Goal: Browse casually

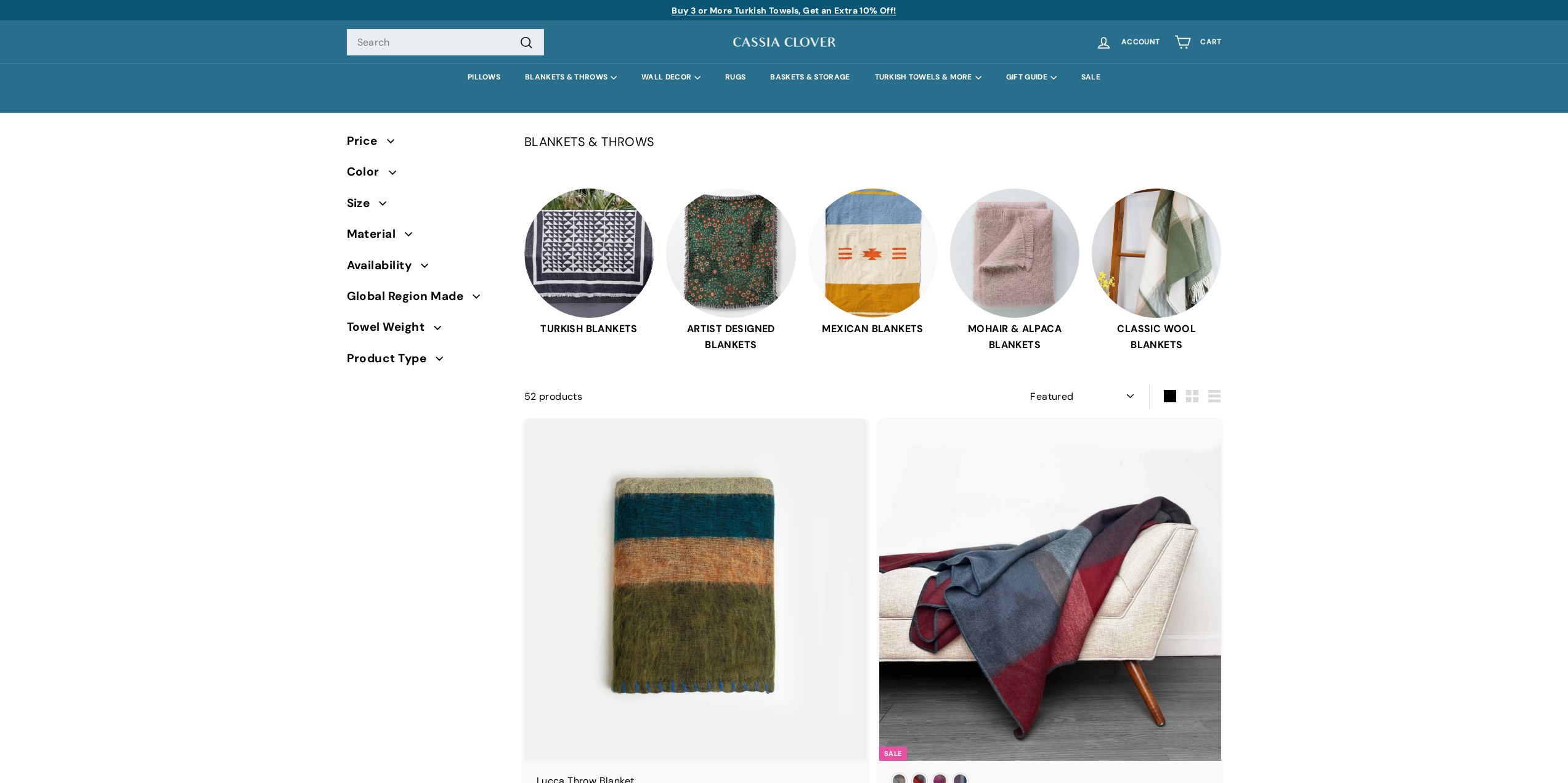
select select "manual"
click at [1026, 268] on img at bounding box center [1014, 251] width 129 height 129
click at [730, 257] on img at bounding box center [730, 251] width 129 height 129
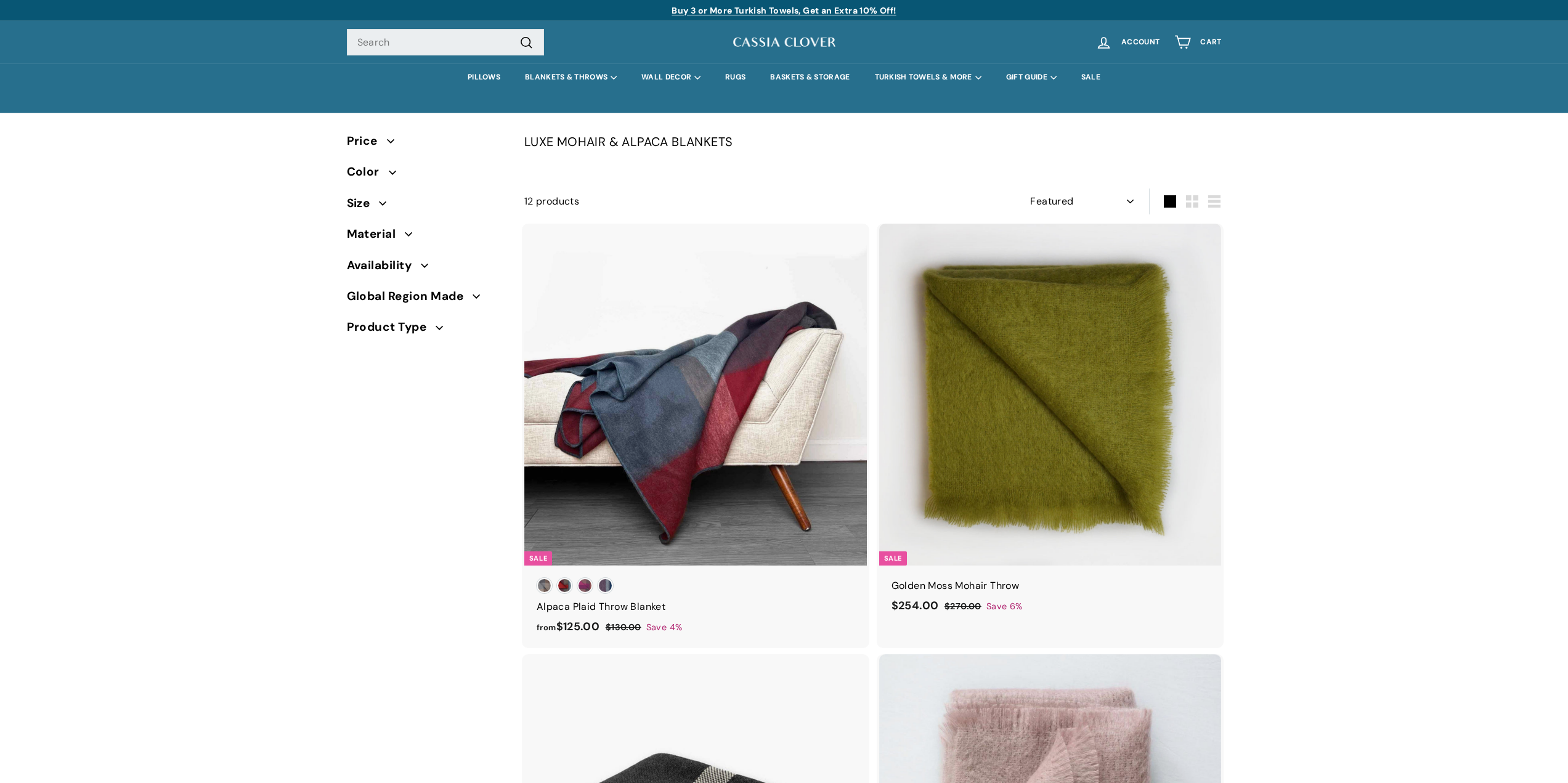
select select "manual"
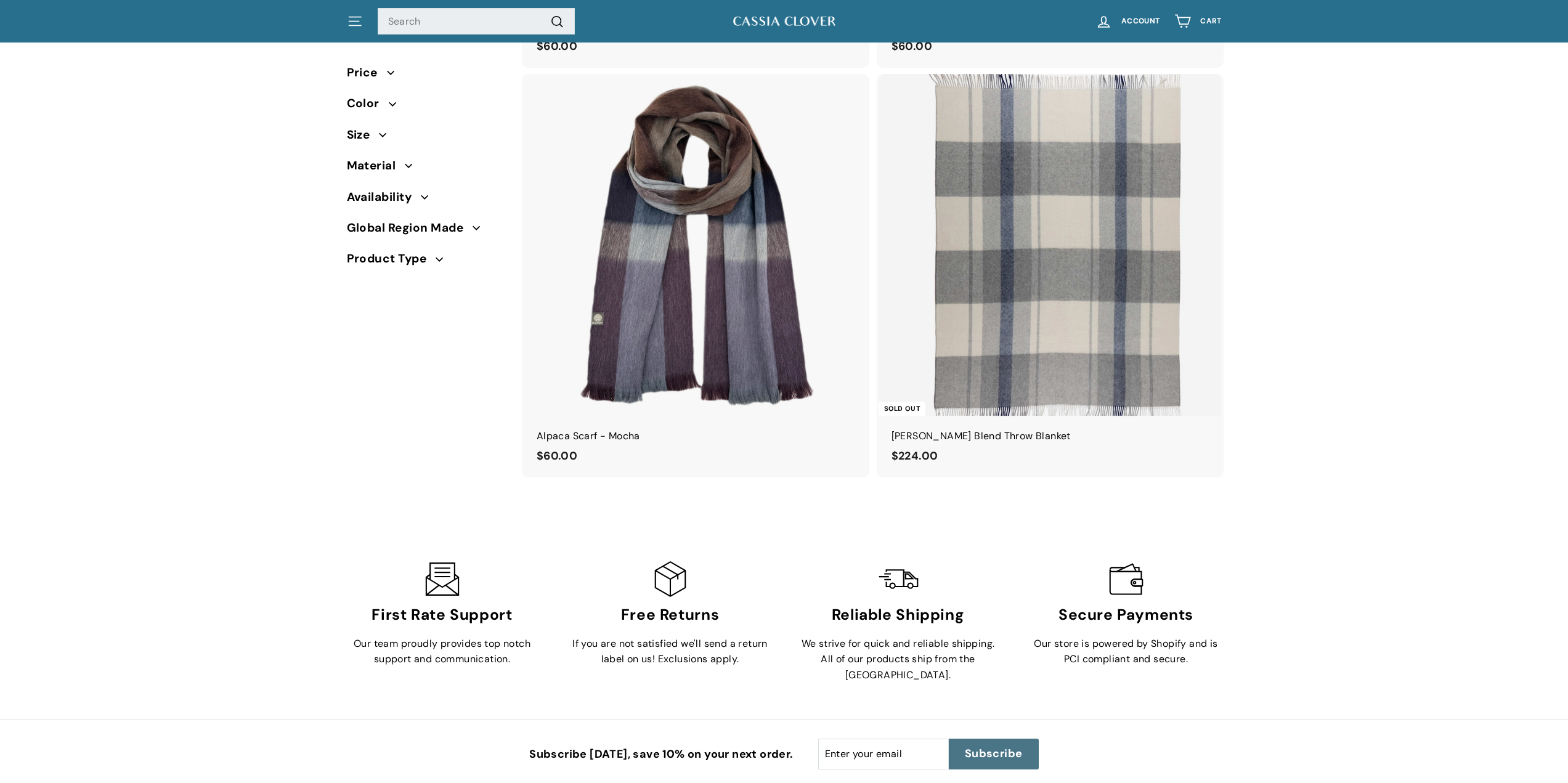
scroll to position [2252, 0]
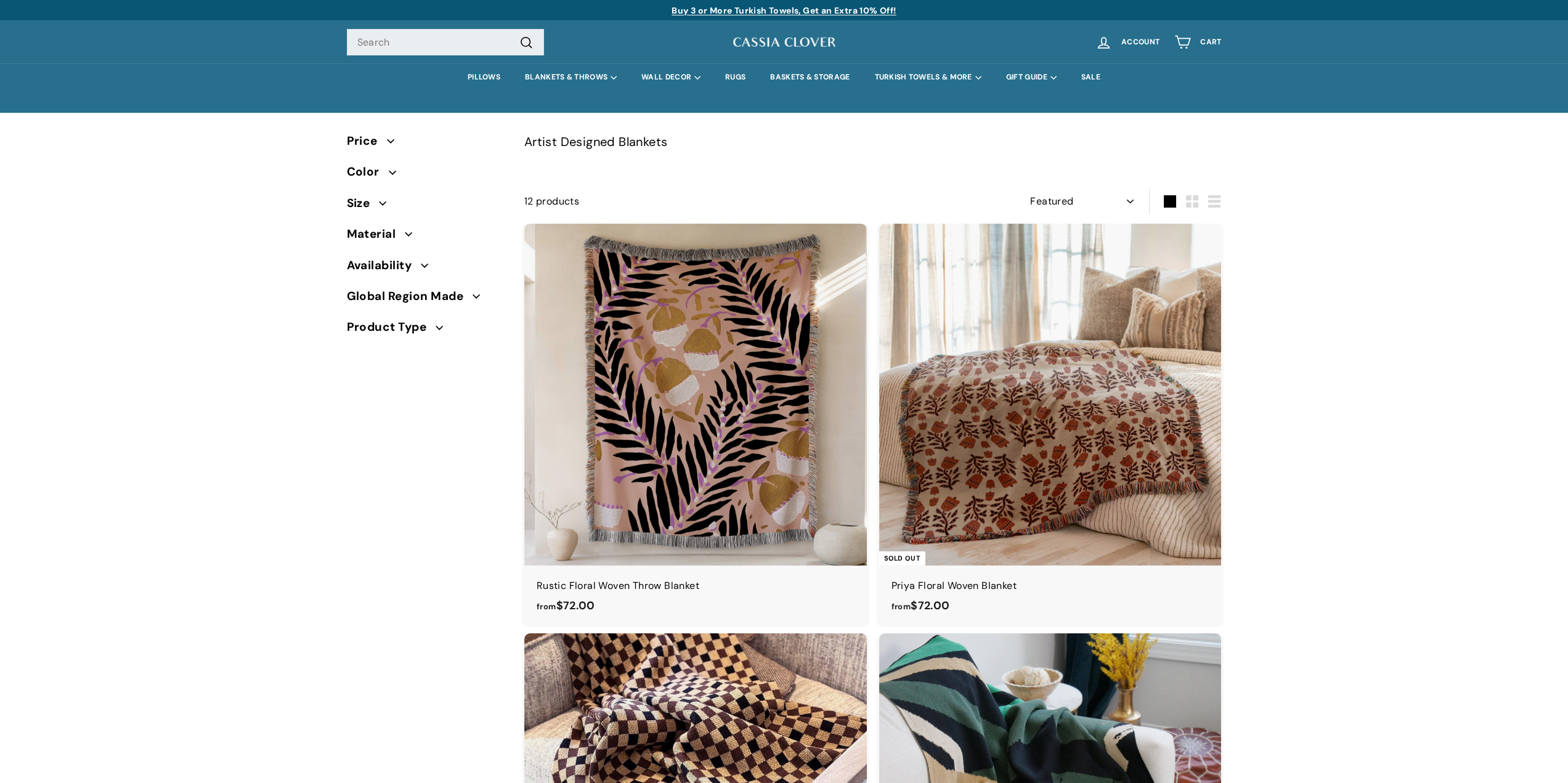
select select "manual"
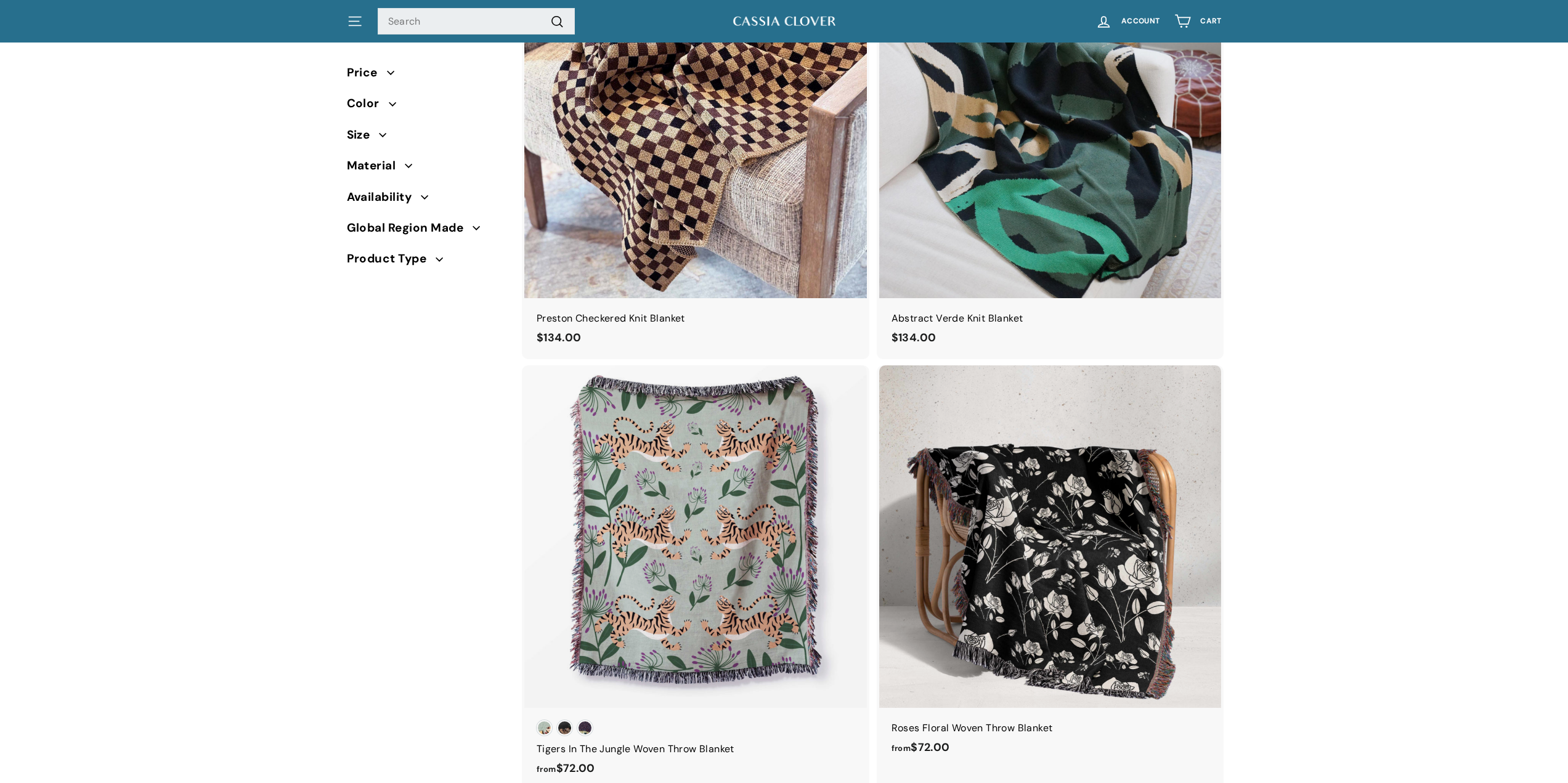
scroll to position [546, 0]
